Goal: Task Accomplishment & Management: Use online tool/utility

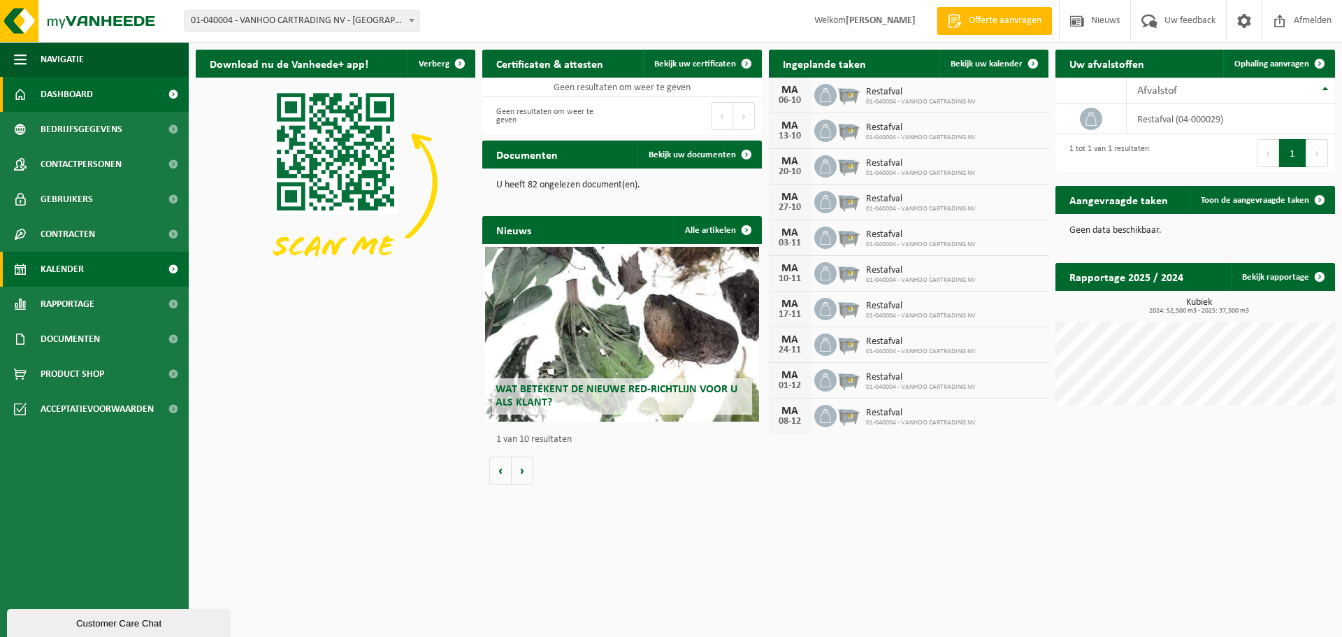
click at [88, 265] on link "Kalender" at bounding box center [94, 269] width 189 height 35
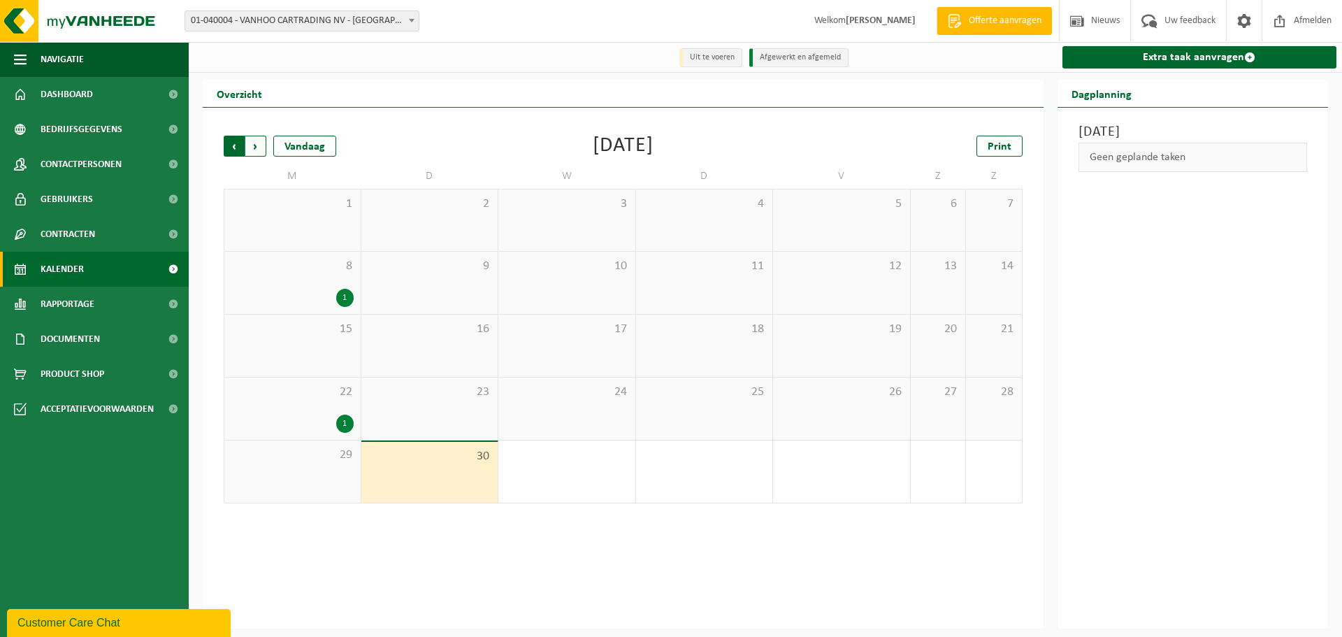
click at [255, 145] on span "Volgende" at bounding box center [255, 146] width 21 height 21
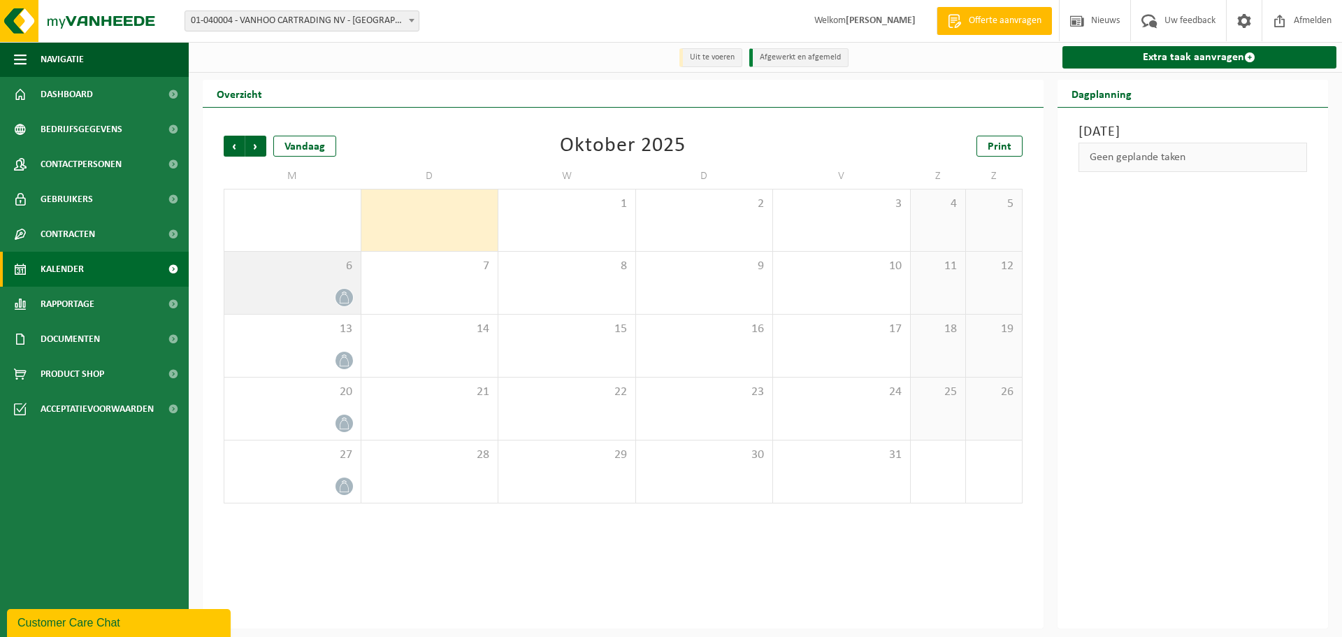
click at [339, 283] on div "6" at bounding box center [292, 283] width 136 height 62
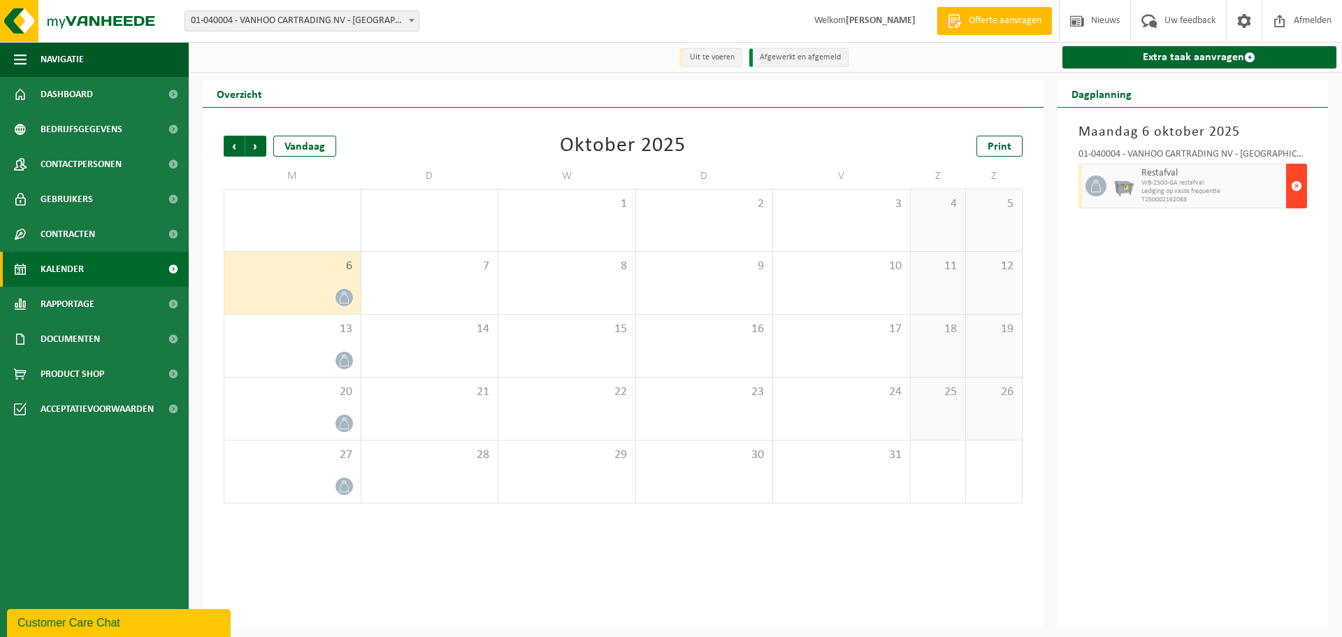
click at [1295, 181] on span "button" at bounding box center [1296, 186] width 11 height 28
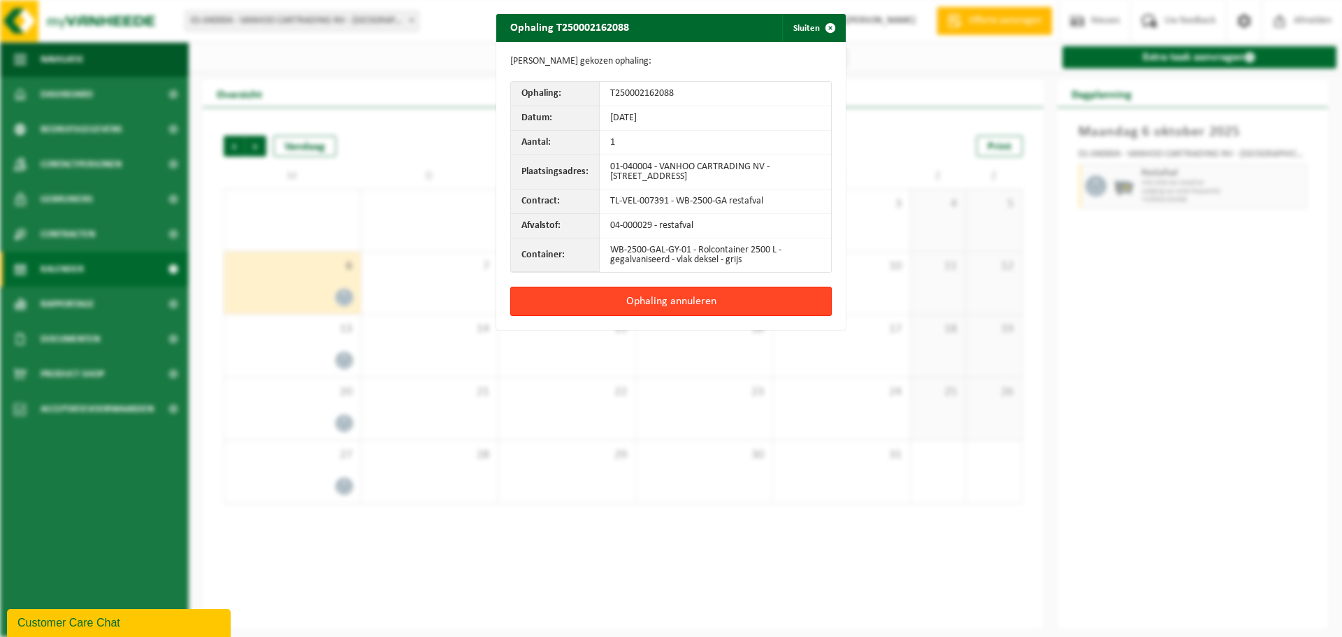
click at [648, 304] on button "Ophaling annuleren" at bounding box center [671, 301] width 322 height 29
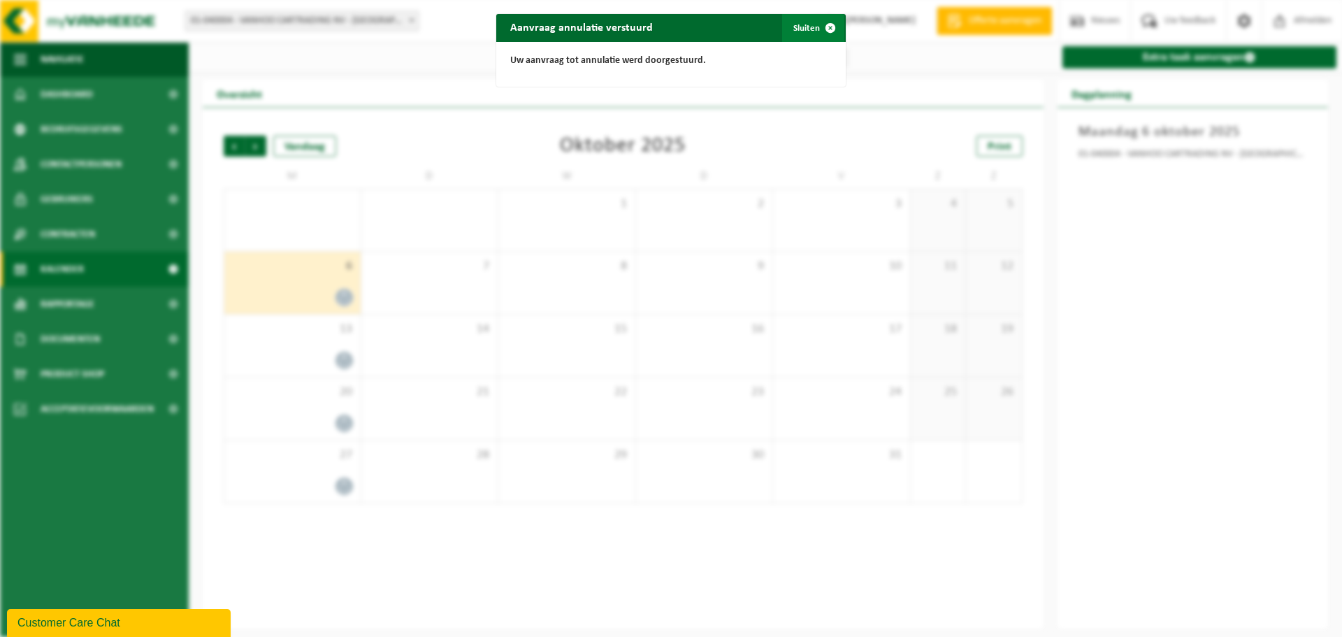
click at [801, 27] on button "Sluiten" at bounding box center [813, 28] width 62 height 28
